Goal: Information Seeking & Learning: Learn about a topic

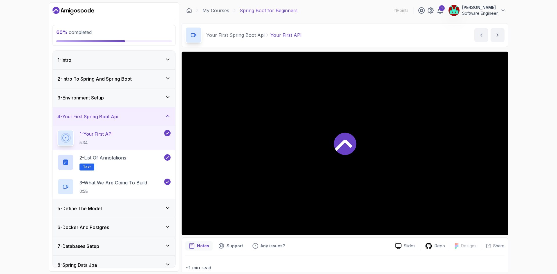
click at [109, 98] on div "3 - Environment Setup" at bounding box center [113, 97] width 113 height 7
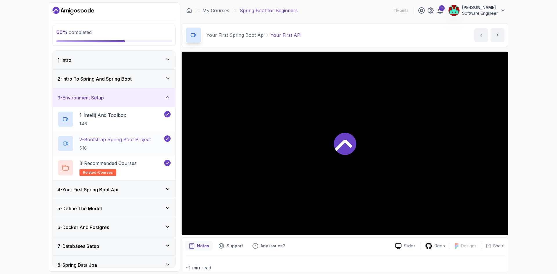
click at [124, 136] on p "2 - Bootstrap Spring Boot Project" at bounding box center [114, 139] width 71 height 7
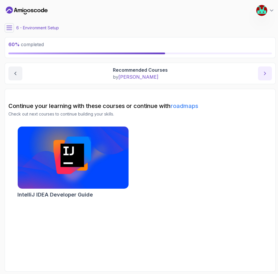
click at [264, 73] on icon "next content" at bounding box center [265, 73] width 6 height 6
